Goal: Task Accomplishment & Management: Complete application form

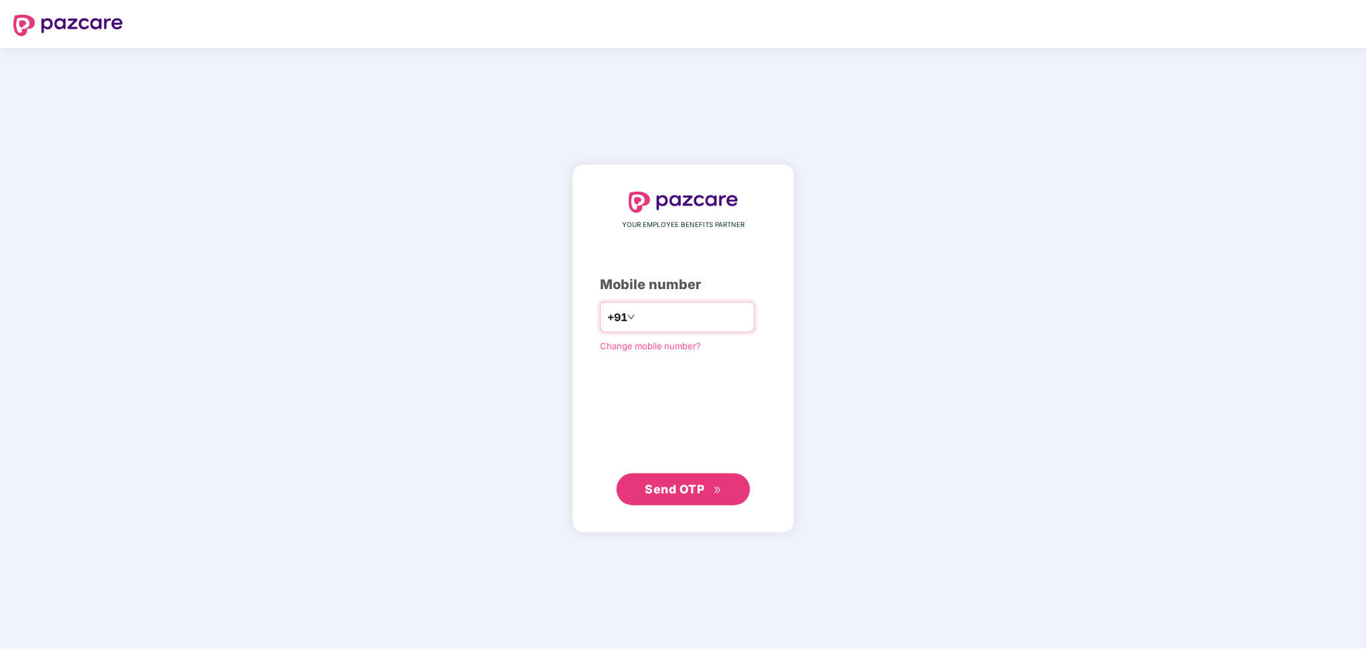
type input "**********"
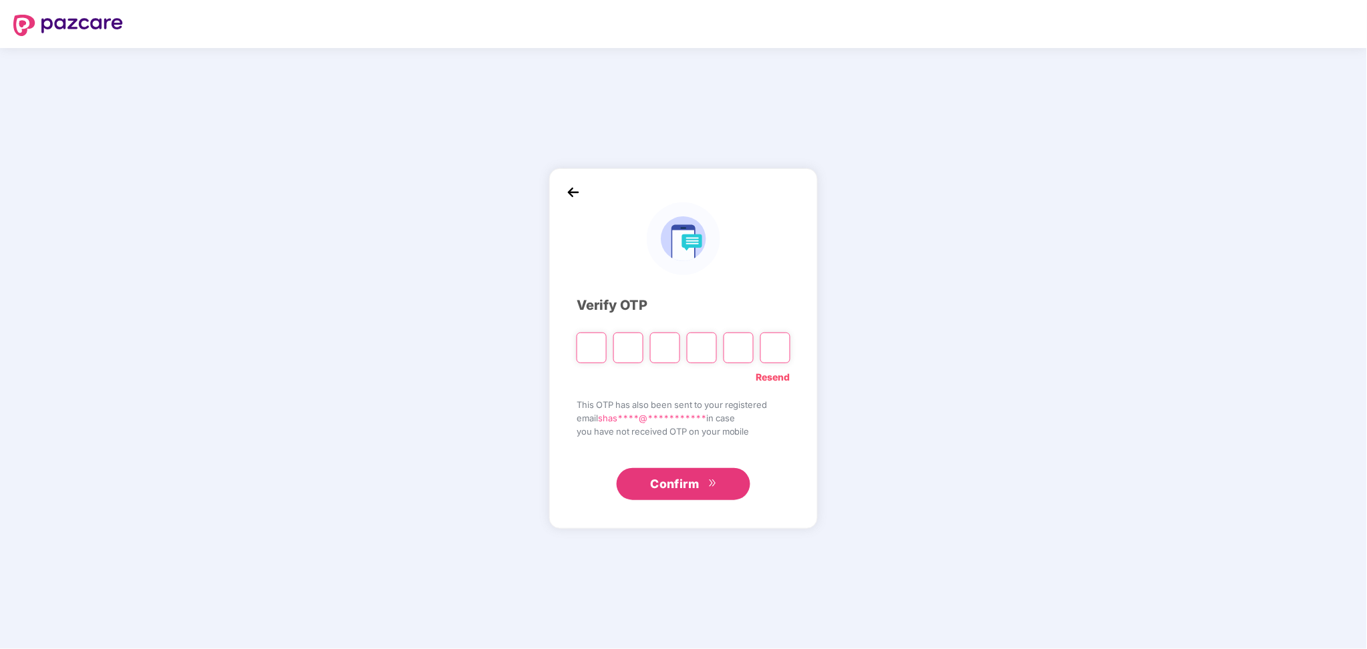
paste input "*"
type input "*"
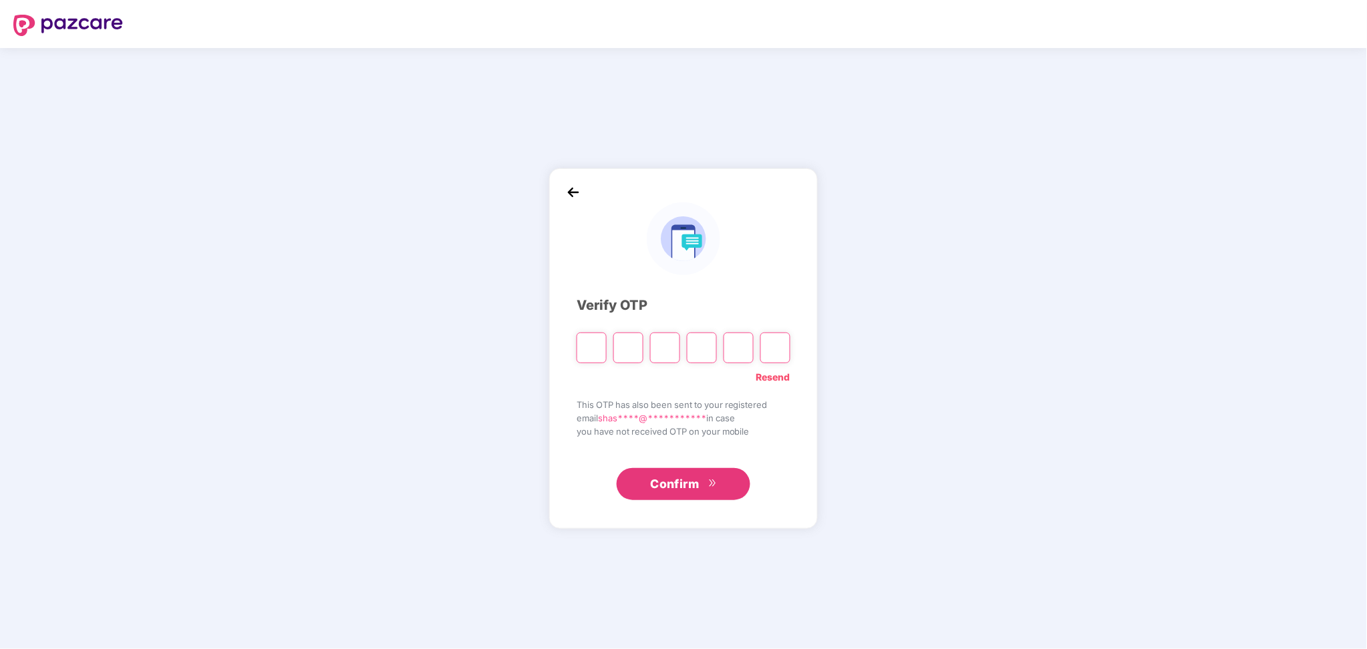
type input "*"
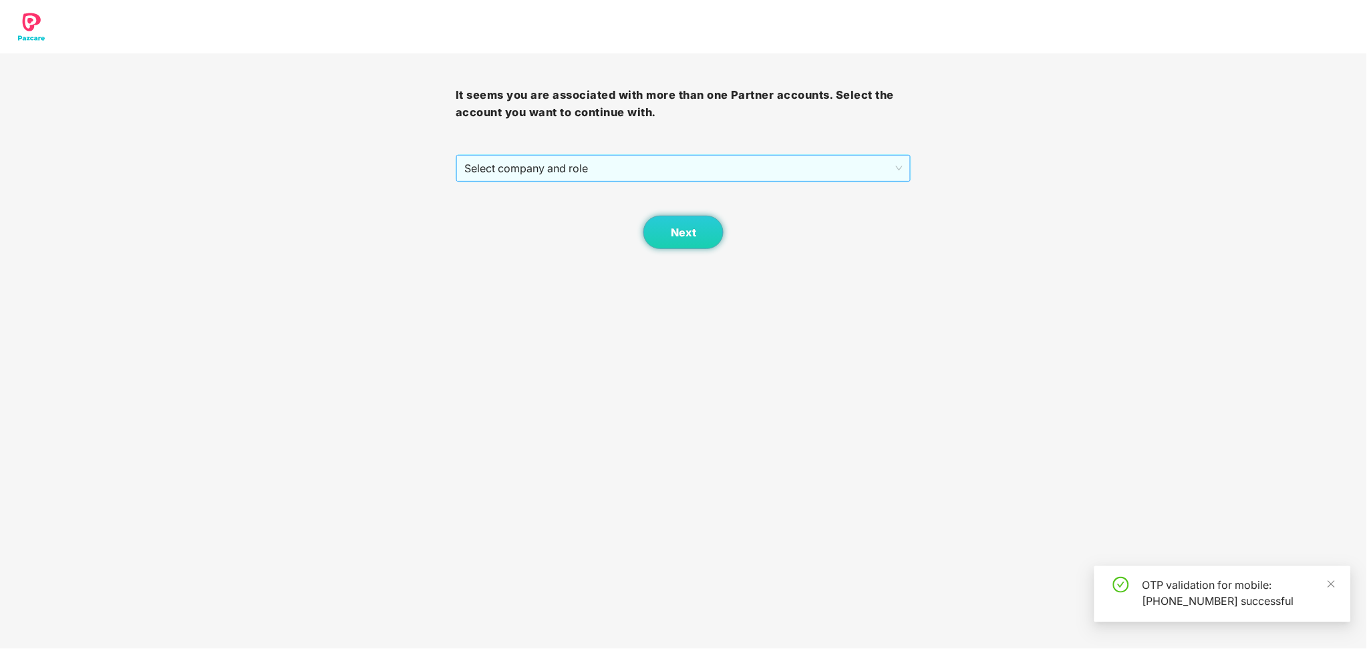
click at [688, 155] on div "Select company and role" at bounding box center [683, 168] width 454 height 27
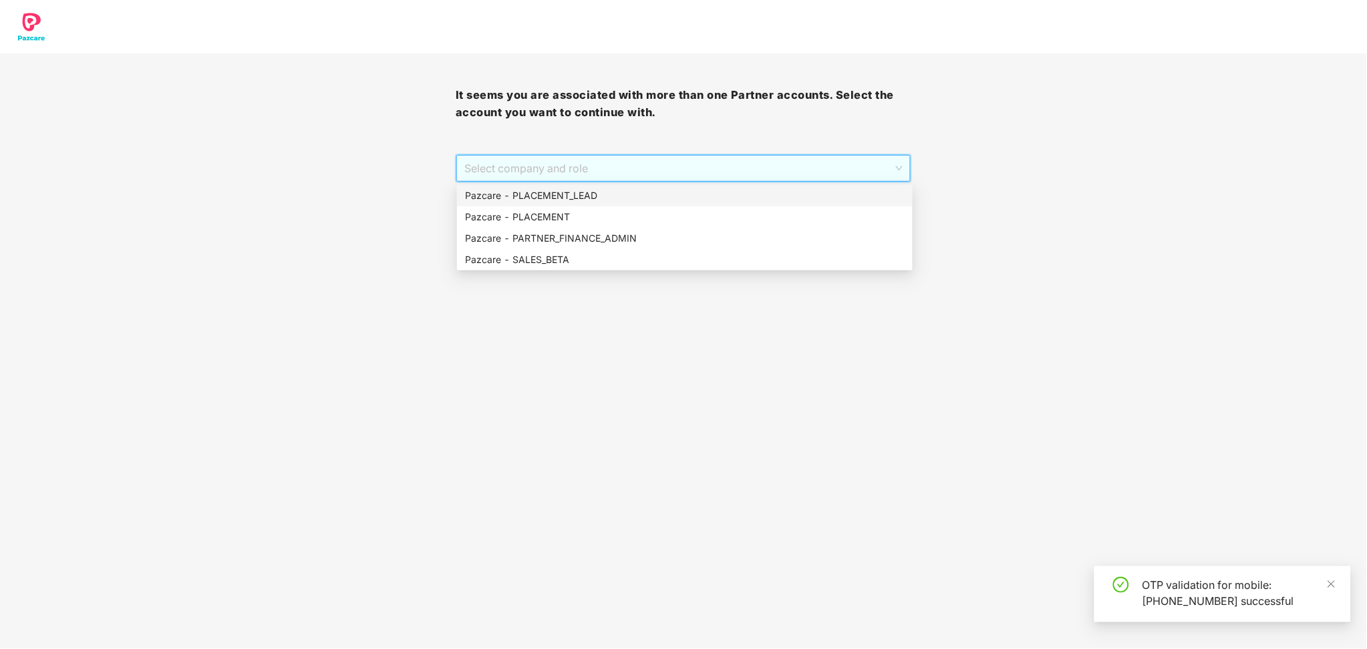
click at [607, 196] on div "Pazcare - PLACEMENT_LEAD" at bounding box center [685, 195] width 440 height 15
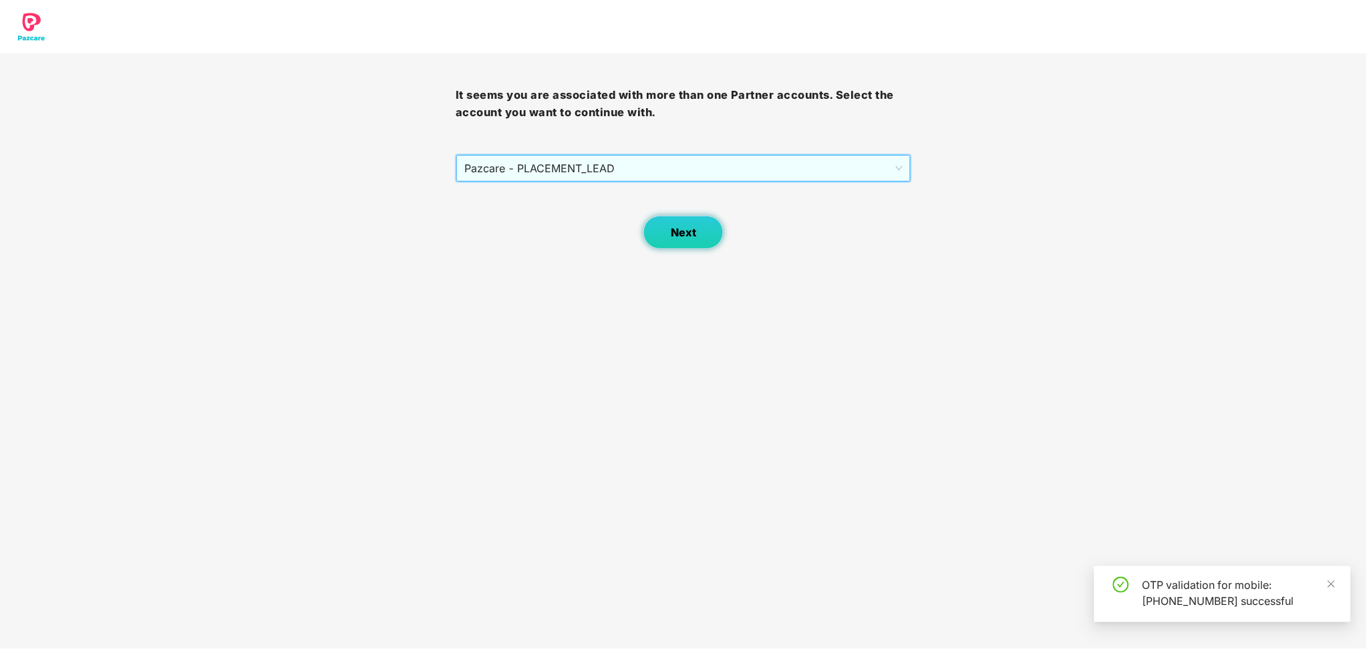
click at [681, 224] on button "Next" at bounding box center [683, 232] width 80 height 33
